Goal: Task Accomplishment & Management: Use online tool/utility

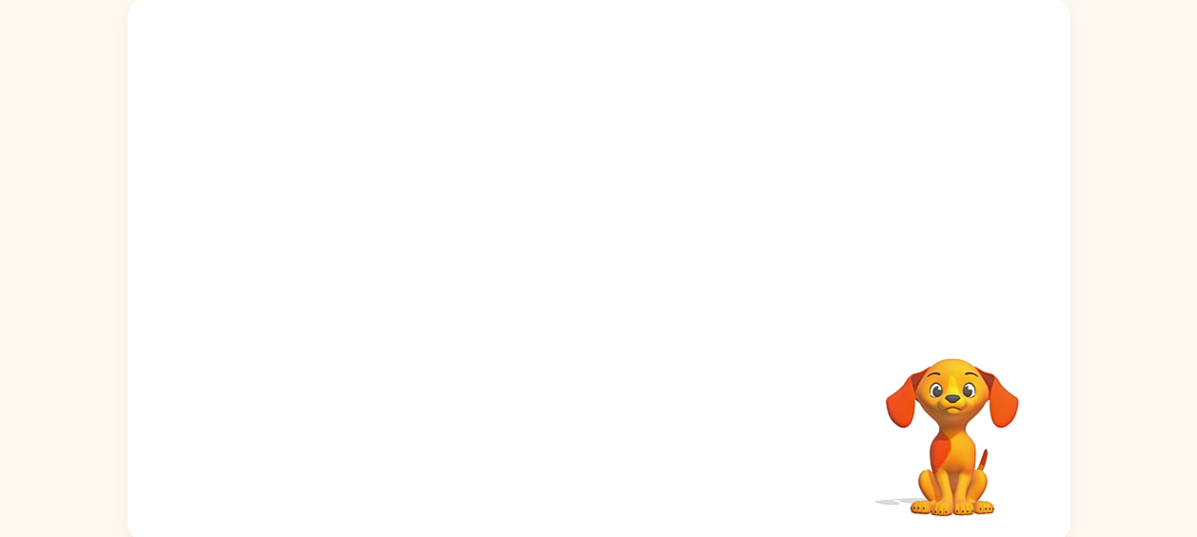
scroll to position [126, 0]
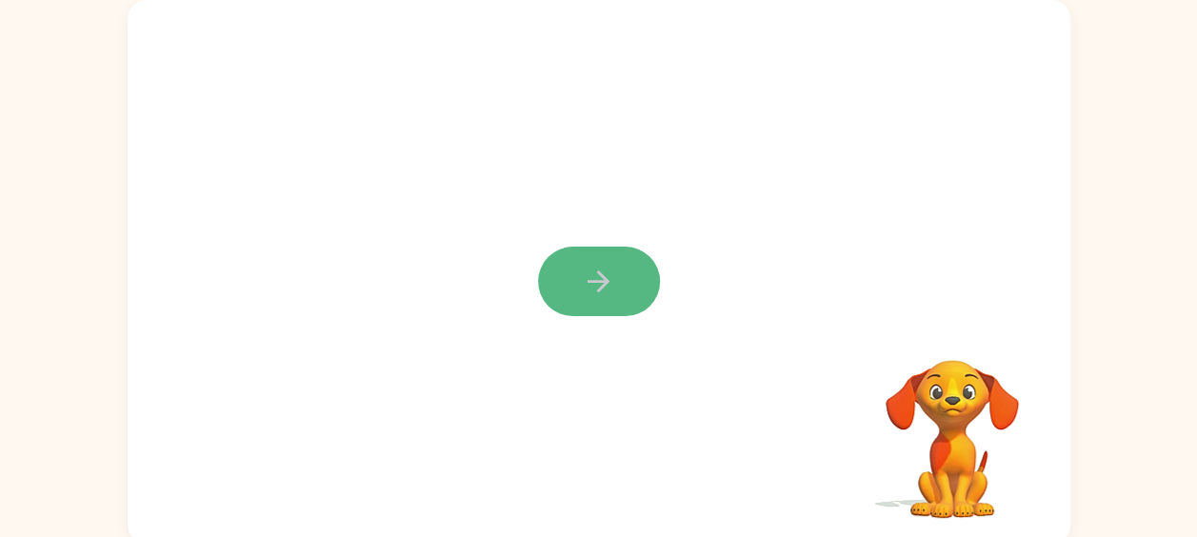
click at [564, 288] on button "button" at bounding box center [599, 282] width 122 height 70
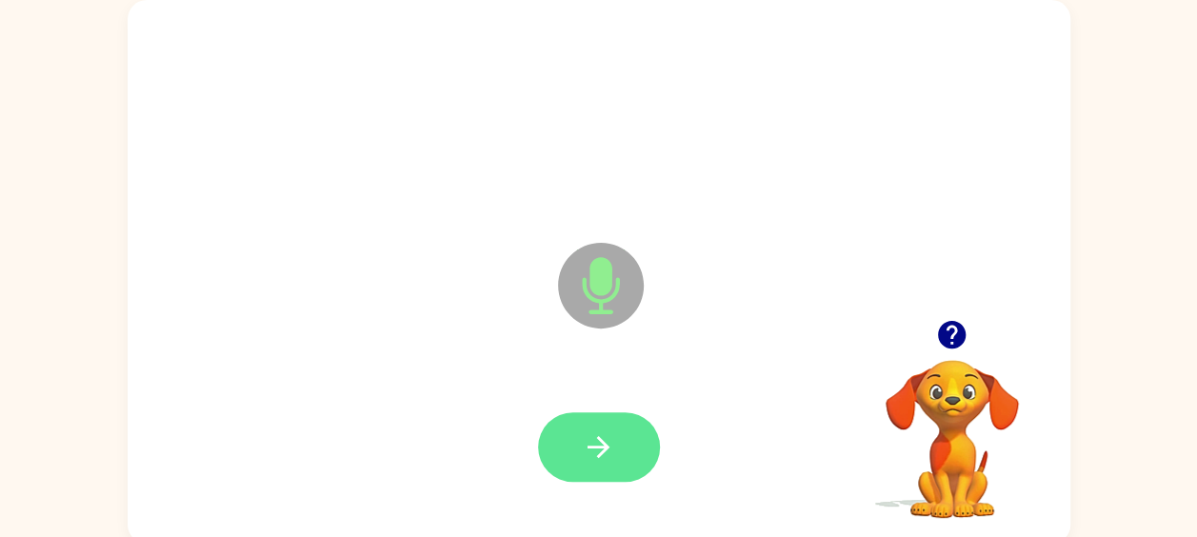
click at [634, 466] on button "button" at bounding box center [599, 447] width 122 height 70
click at [629, 459] on button "button" at bounding box center [599, 447] width 122 height 70
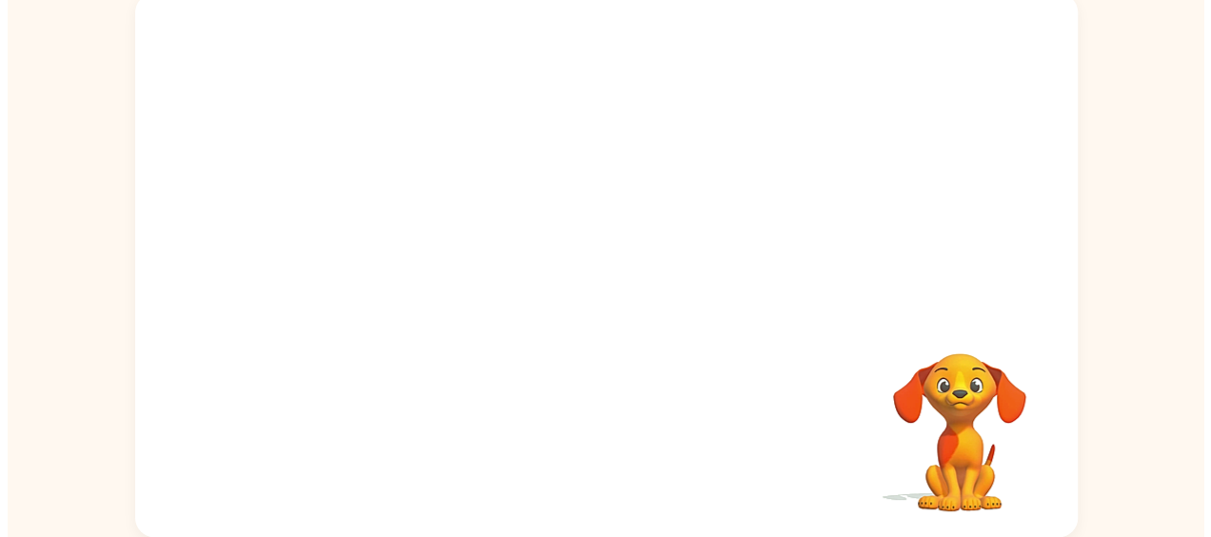
scroll to position [0, 0]
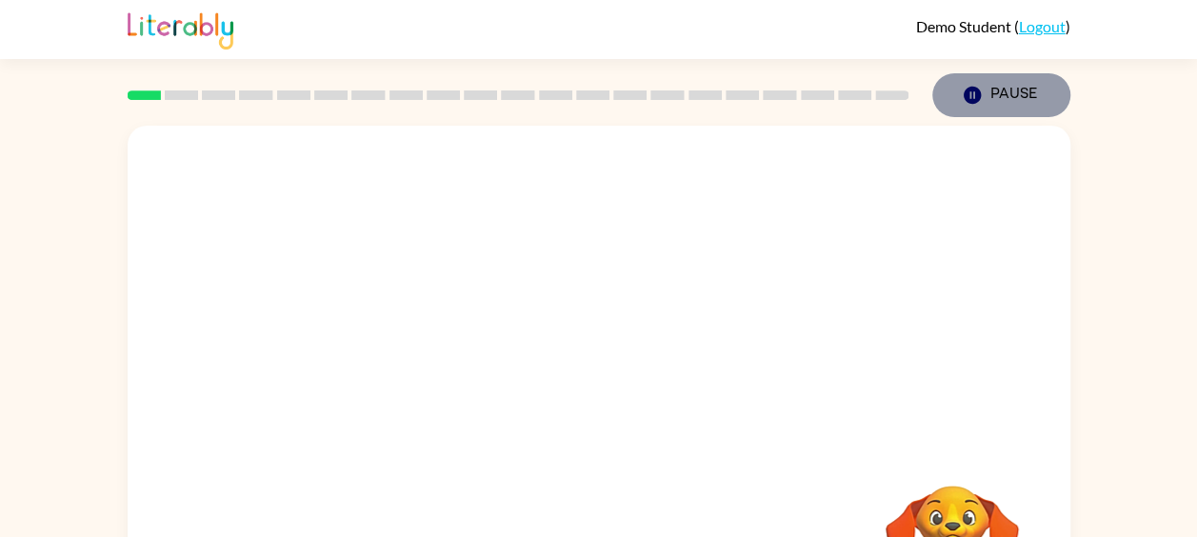
click at [969, 90] on icon "button" at bounding box center [971, 95] width 17 height 17
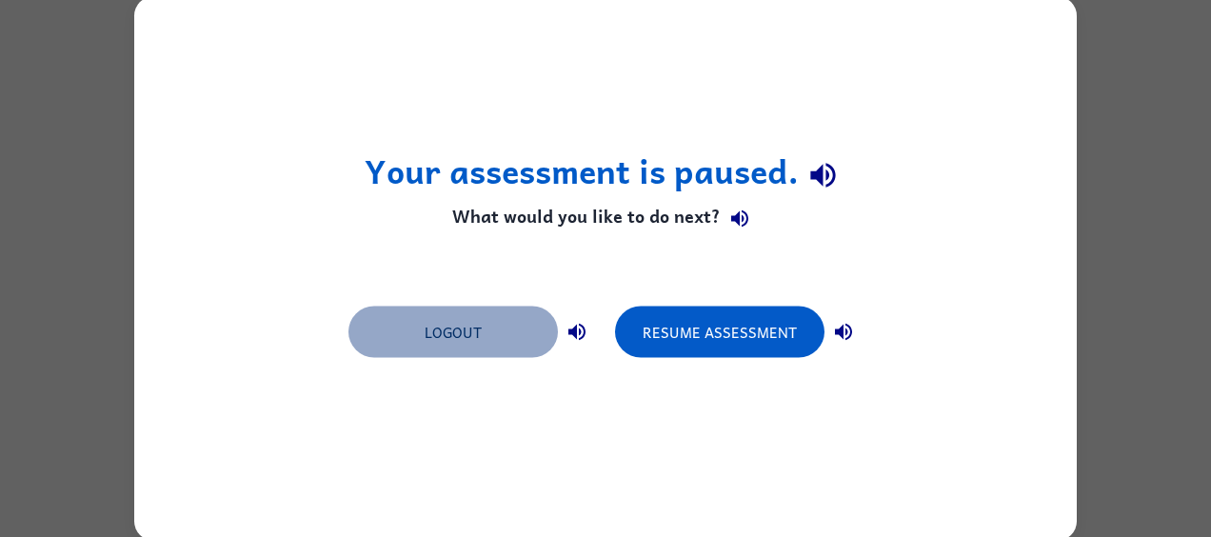
click at [444, 337] on button "Logout" at bounding box center [453, 332] width 209 height 51
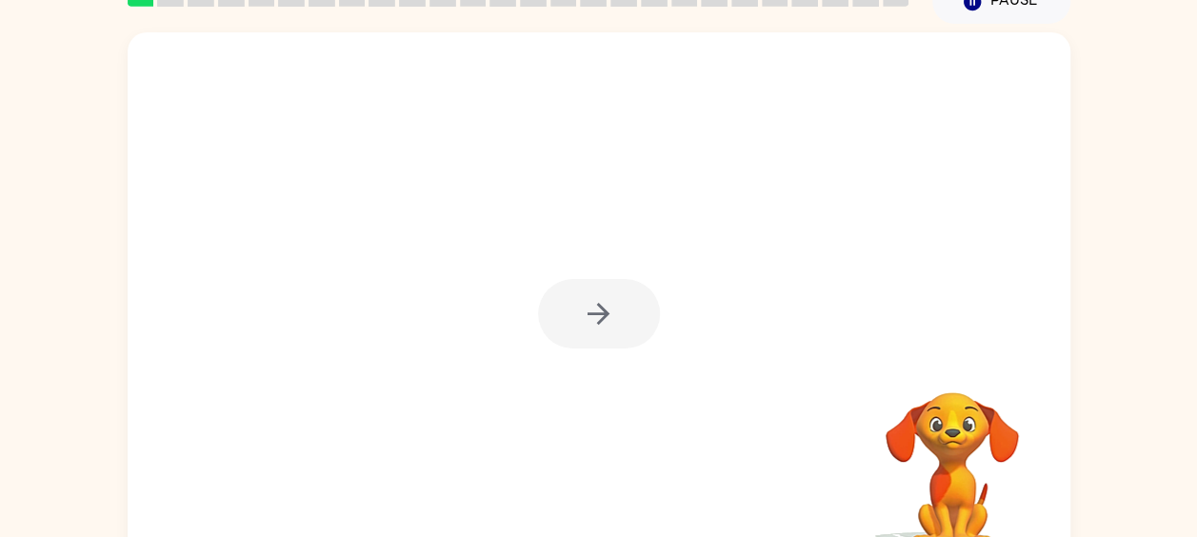
scroll to position [121, 0]
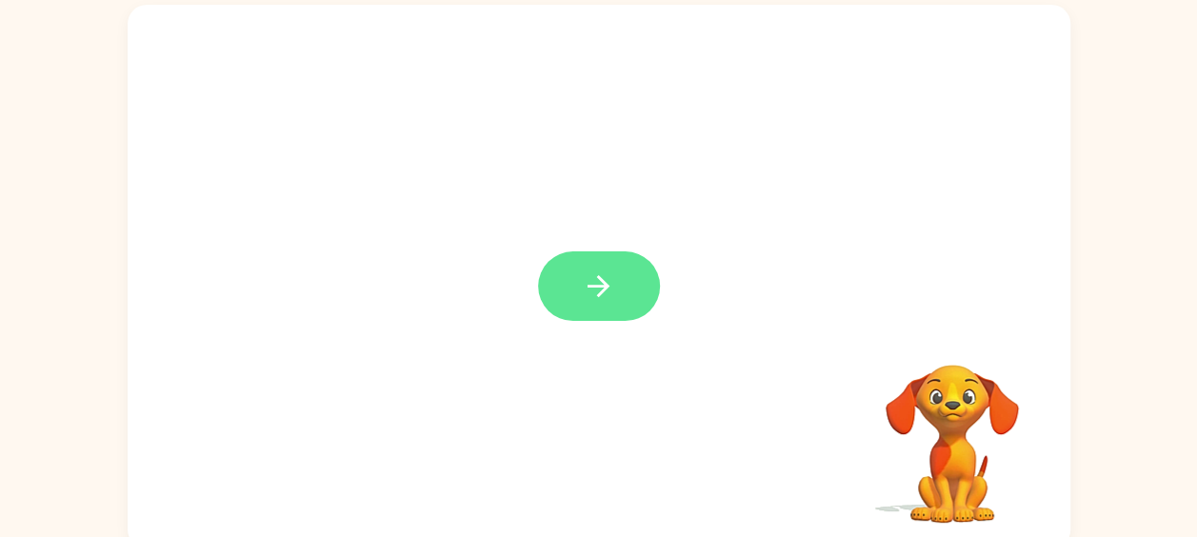
click at [590, 293] on icon "button" at bounding box center [598, 285] width 33 height 33
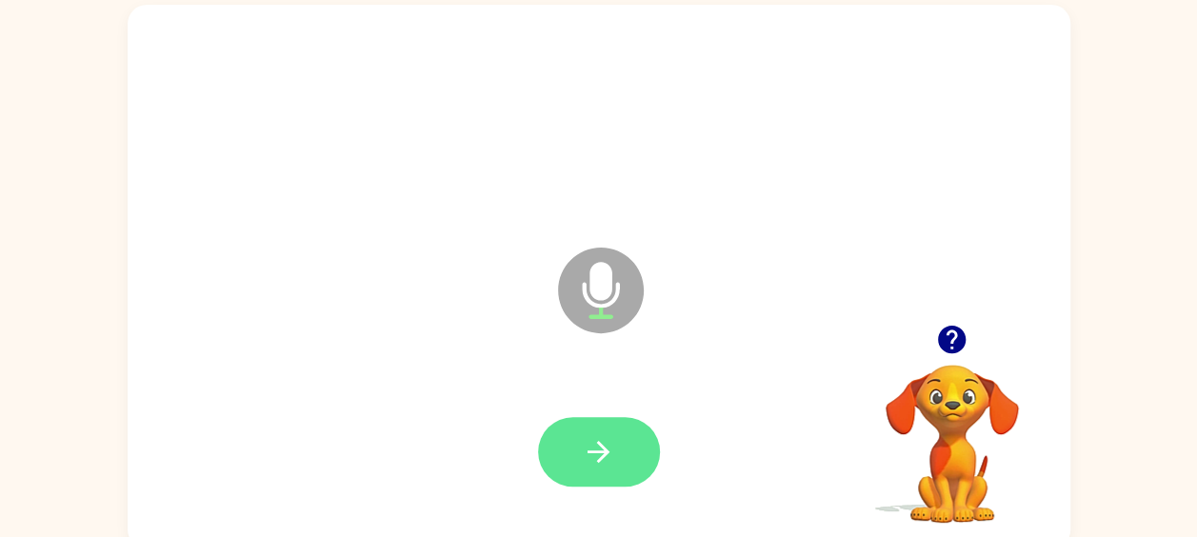
click at [603, 421] on button "button" at bounding box center [599, 452] width 122 height 70
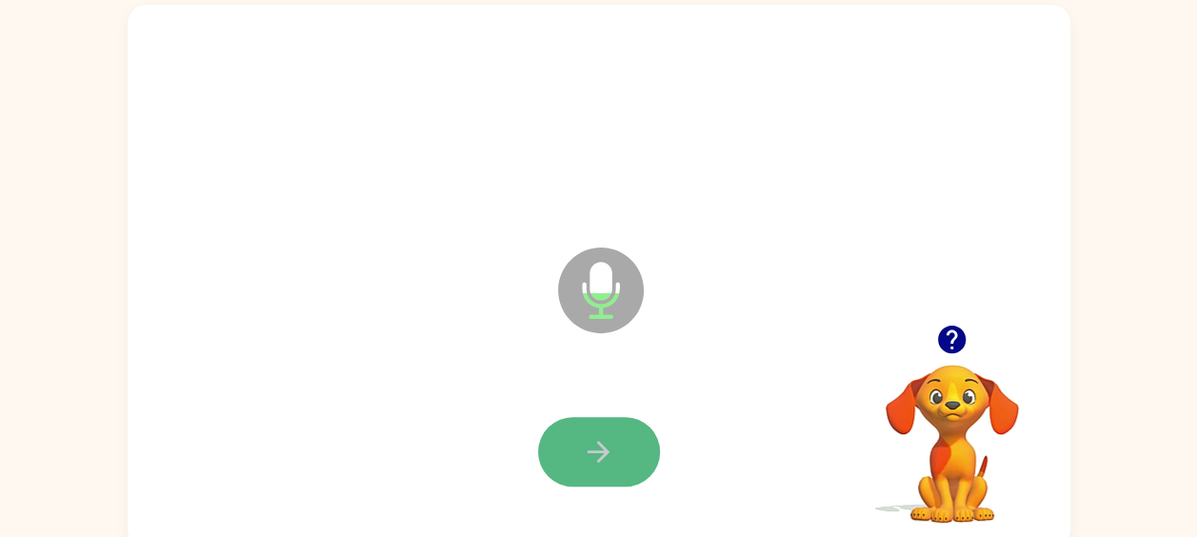
click at [591, 449] on icon "button" at bounding box center [599, 452] width 22 height 22
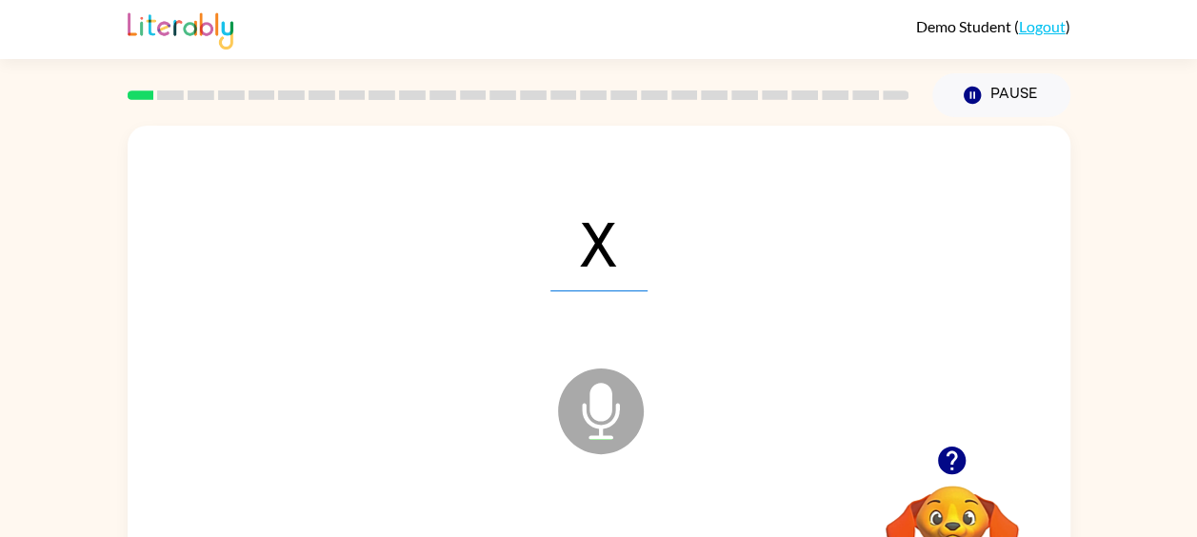
scroll to position [0, 0]
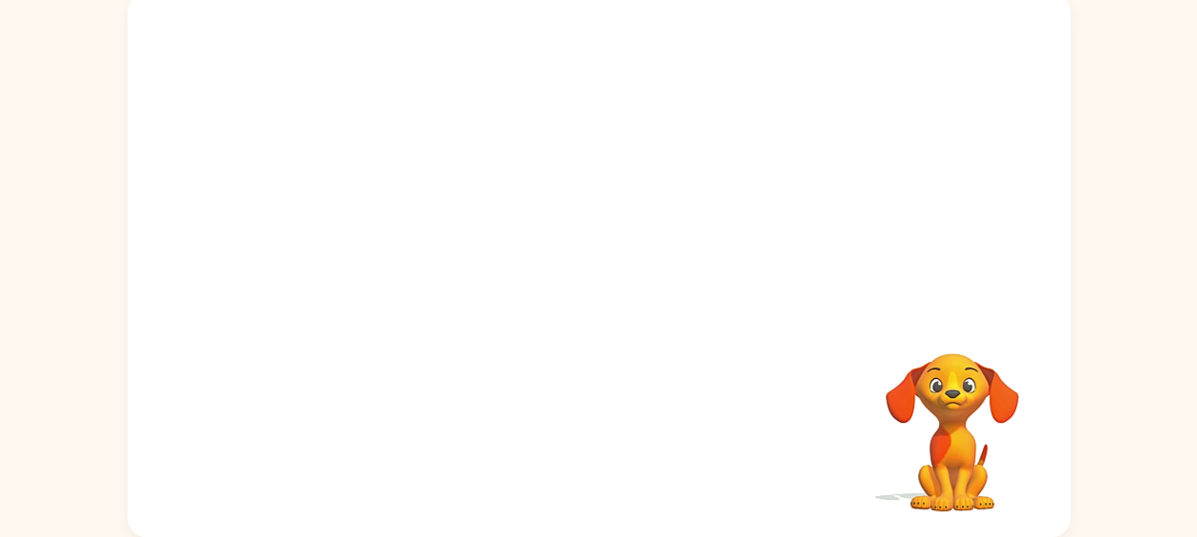
scroll to position [131, 0]
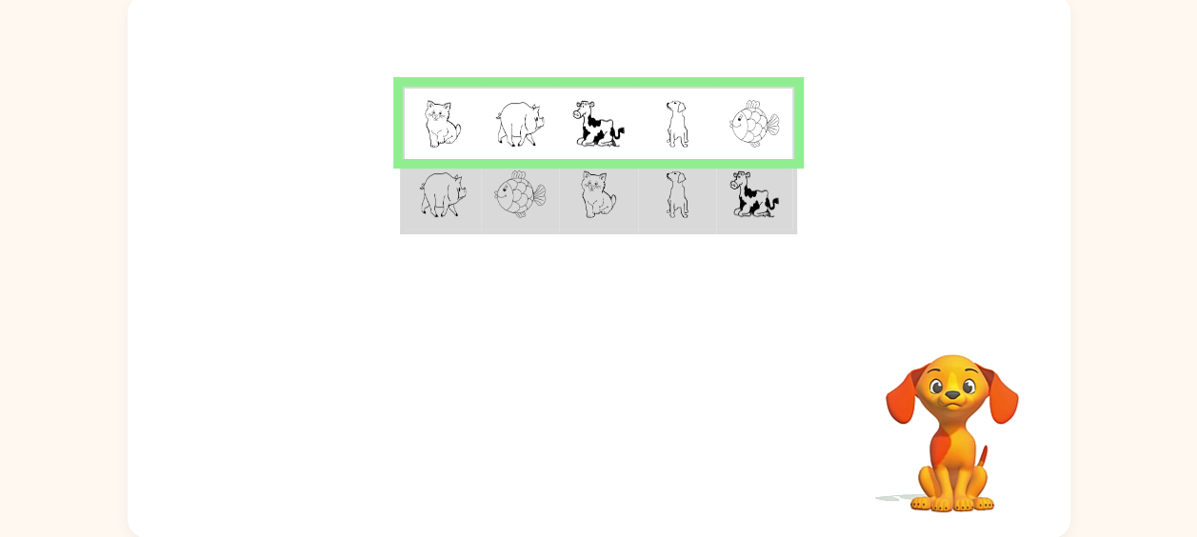
click at [538, 189] on img at bounding box center [519, 194] width 51 height 48
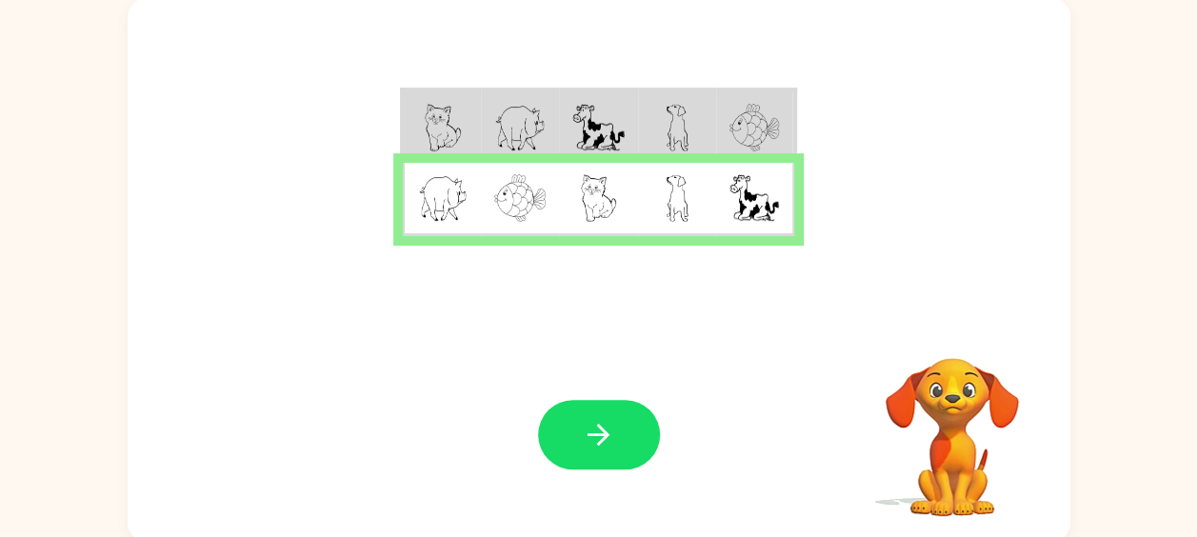
scroll to position [54, 0]
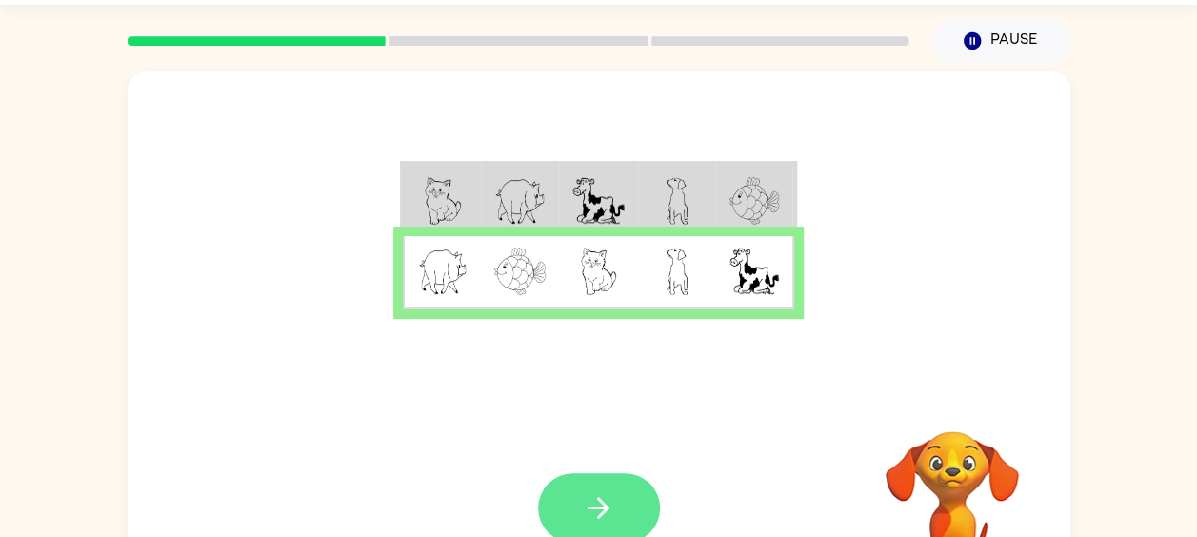
click at [608, 497] on icon "button" at bounding box center [598, 507] width 33 height 33
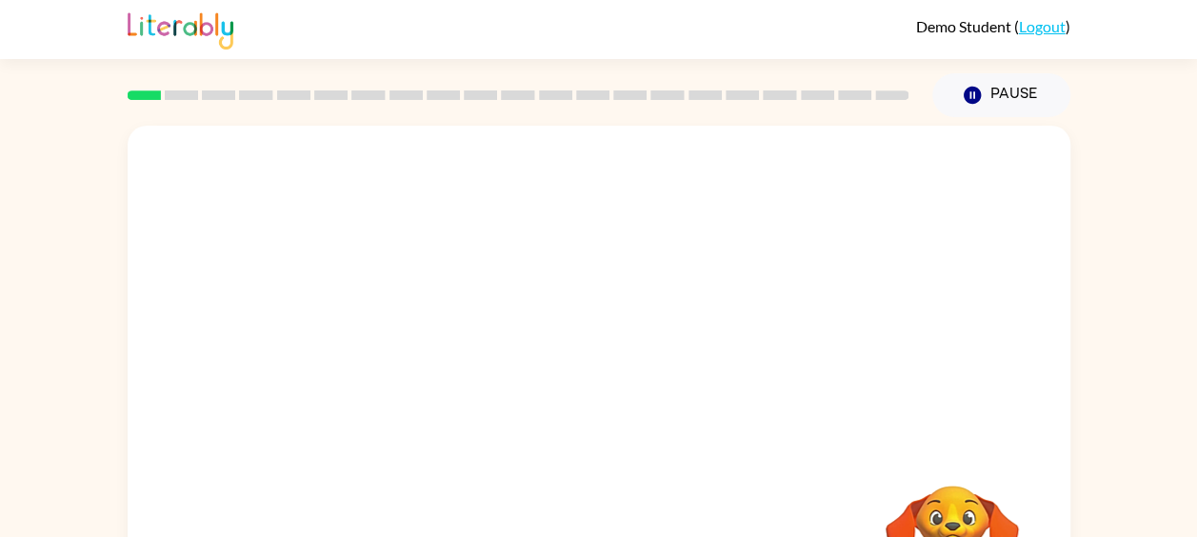
scroll to position [132, 0]
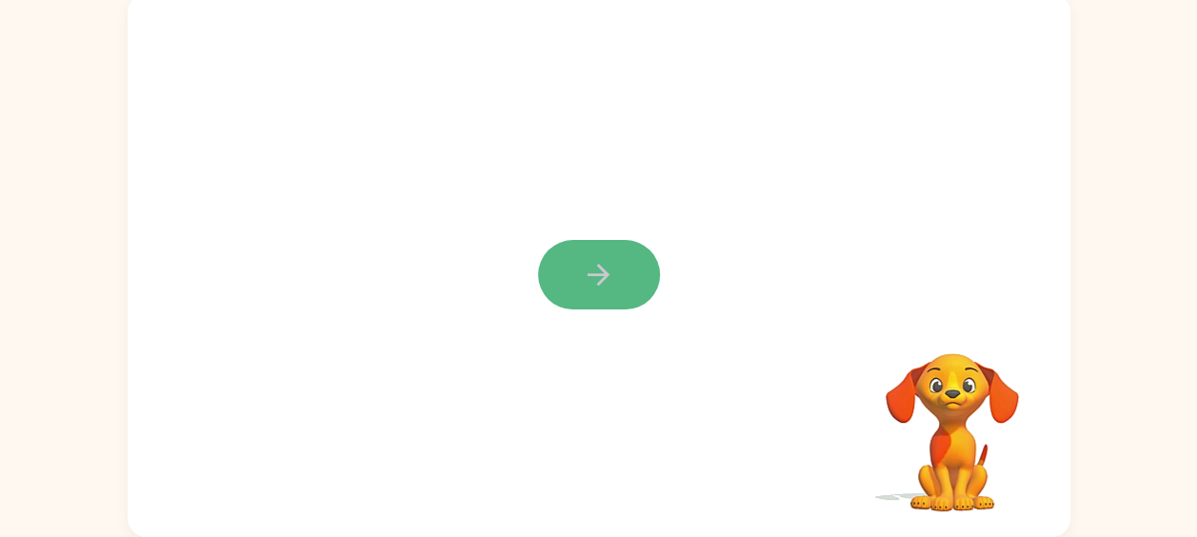
click at [623, 271] on button "button" at bounding box center [599, 275] width 122 height 70
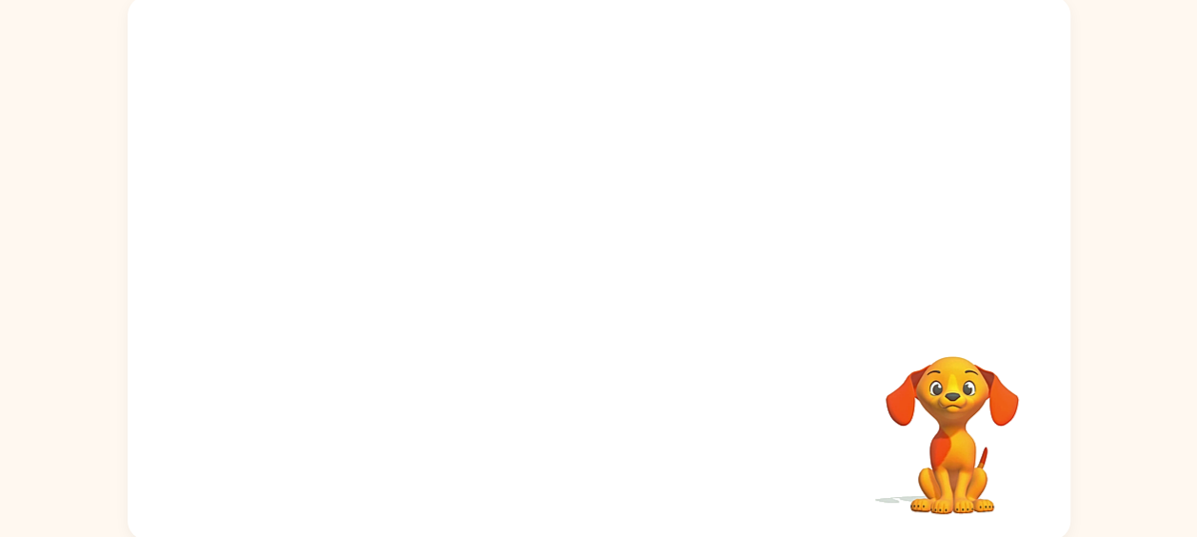
scroll to position [129, 0]
